Goal: Task Accomplishment & Management: Use online tool/utility

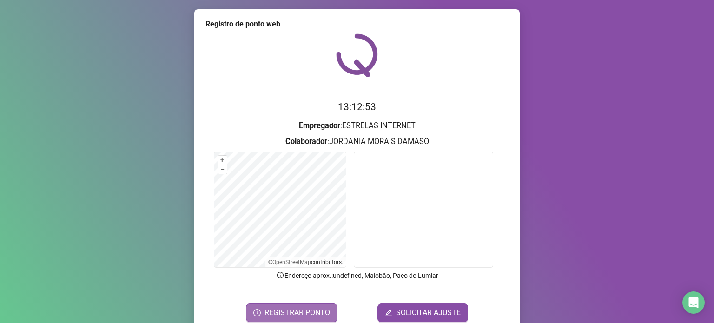
scroll to position [39, 0]
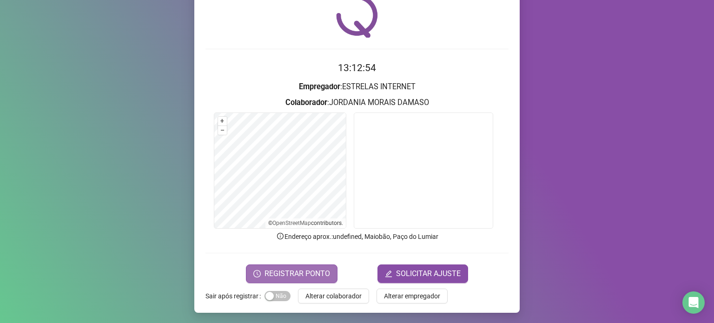
click at [293, 271] on span "REGISTRAR PONTO" at bounding box center [298, 273] width 66 height 11
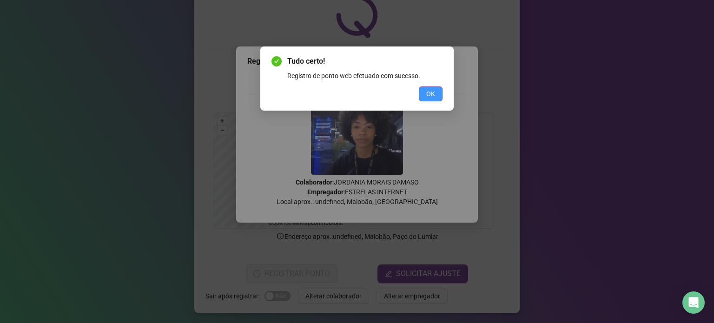
click at [436, 88] on button "OK" at bounding box center [431, 94] width 24 height 15
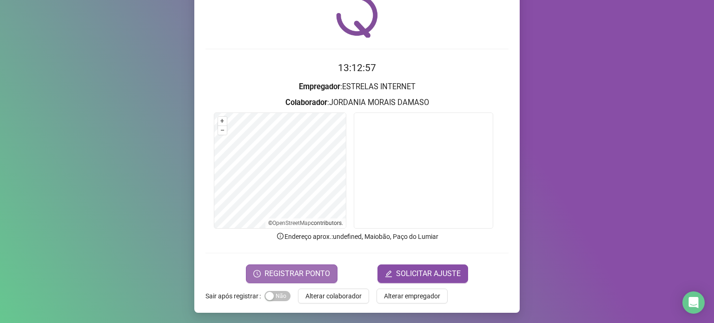
click at [299, 278] on span "REGISTRAR PONTO" at bounding box center [298, 273] width 66 height 11
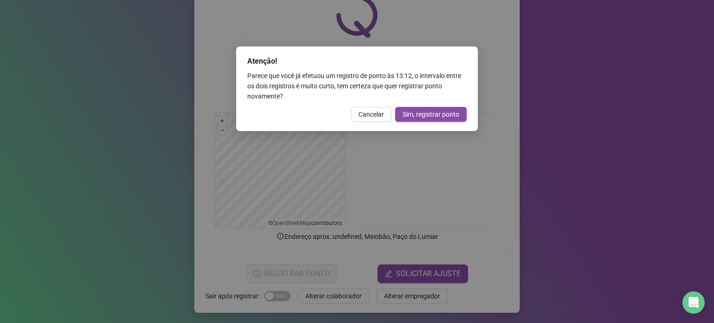
click at [370, 124] on div "Atenção! Parece que você já efetuou um registro de ponto às 13:12 , o intervalo…" at bounding box center [357, 89] width 242 height 85
click at [372, 120] on button "Cancelar" at bounding box center [371, 114] width 40 height 15
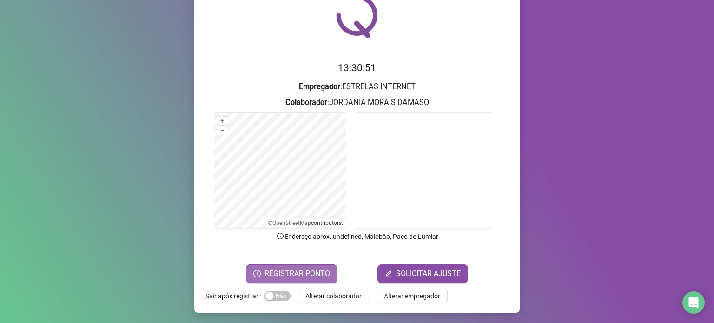
click at [265, 269] on span "REGISTRAR PONTO" at bounding box center [298, 273] width 66 height 11
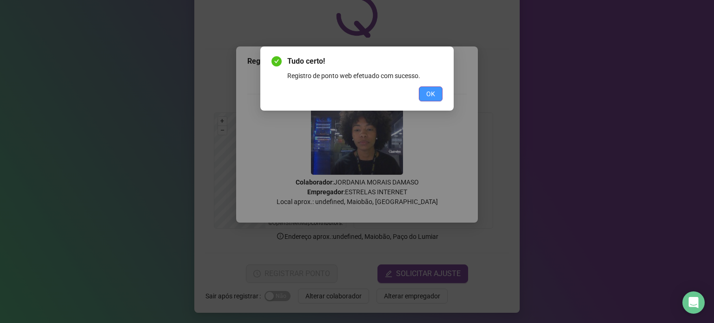
click at [433, 93] on span "OK" at bounding box center [431, 94] width 9 height 10
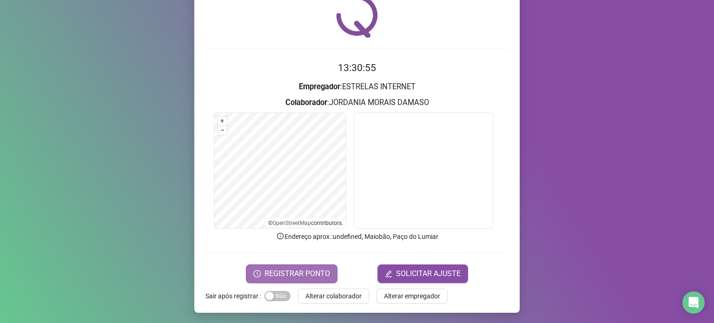
click at [297, 266] on button "REGISTRAR PONTO" at bounding box center [292, 274] width 92 height 19
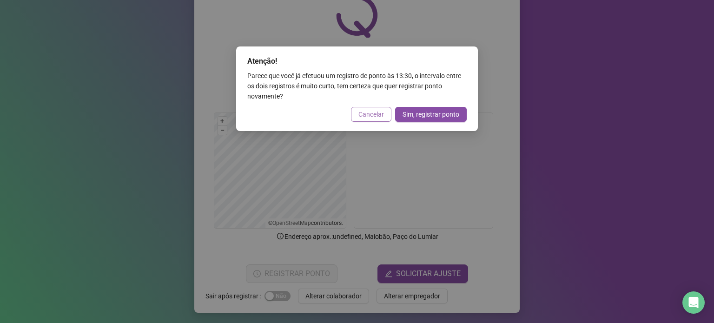
click at [375, 117] on span "Cancelar" at bounding box center [372, 114] width 26 height 10
